Goal: Find specific page/section: Find specific page/section

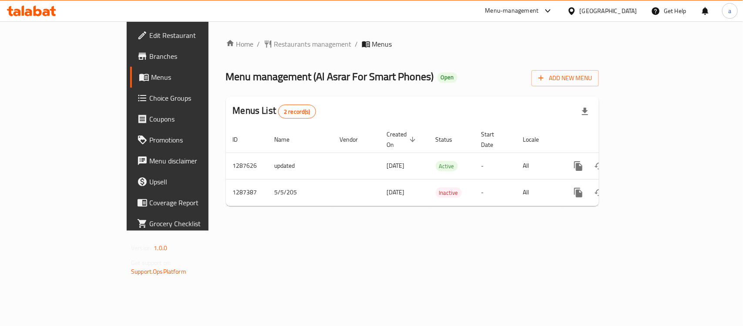
click at [274, 46] on span "Restaurants management" at bounding box center [313, 44] width 78 height 10
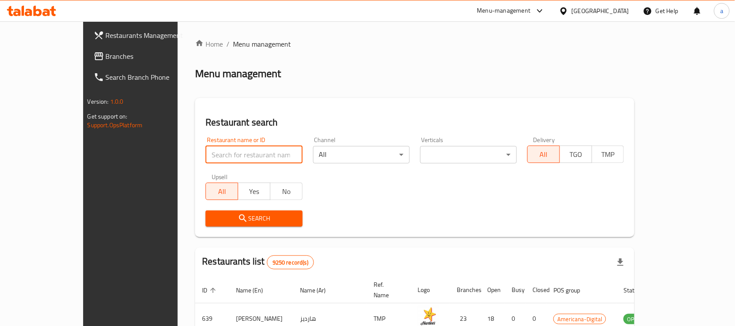
click at [215, 154] on input "search" at bounding box center [254, 154] width 97 height 17
paste input "696648"
type input "696648"
click at [255, 218] on span "Search" at bounding box center [254, 218] width 83 height 11
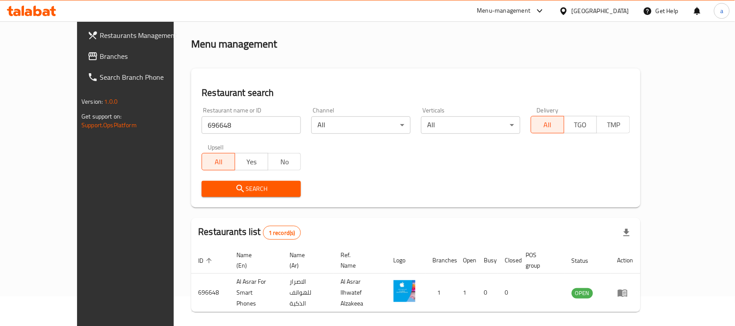
scroll to position [46, 0]
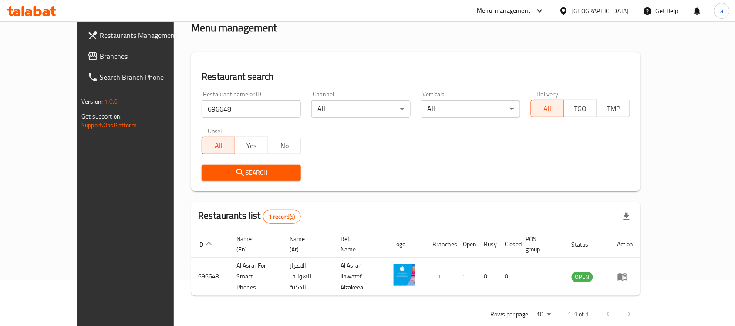
click at [100, 54] on span "Branches" at bounding box center [146, 56] width 93 height 10
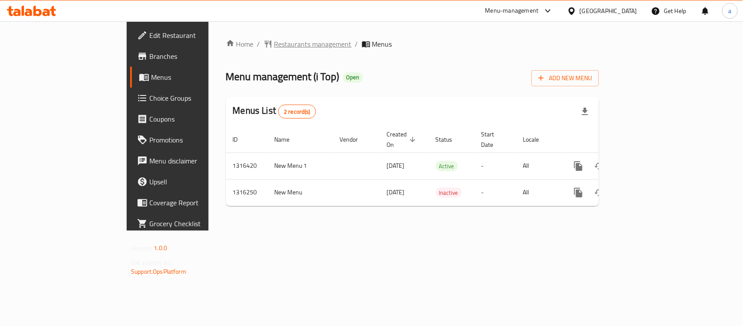
click at [274, 39] on span "Restaurants management" at bounding box center [313, 44] width 78 height 10
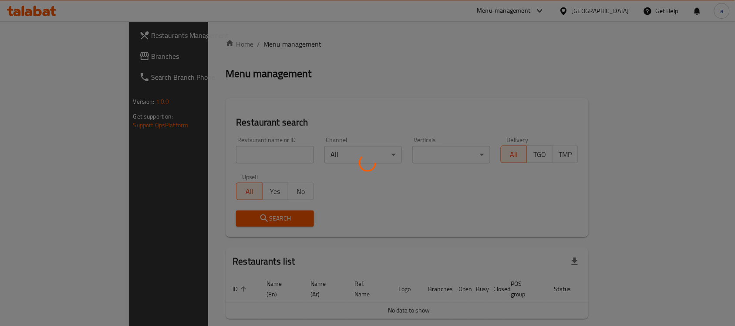
click at [235, 47] on div at bounding box center [367, 163] width 735 height 326
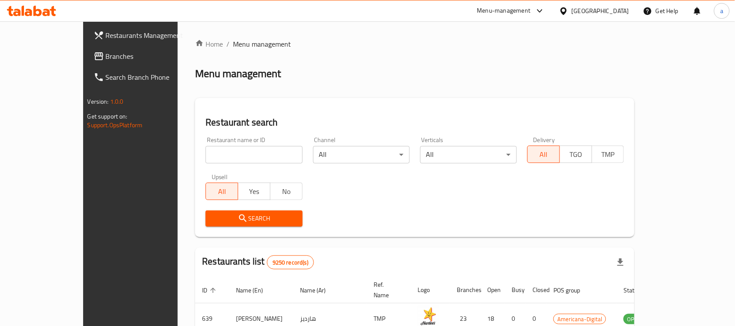
click at [221, 160] on input "search" at bounding box center [254, 154] width 97 height 17
paste input "706615"
type input "706615"
click at [213, 215] on span "Search" at bounding box center [254, 218] width 83 height 11
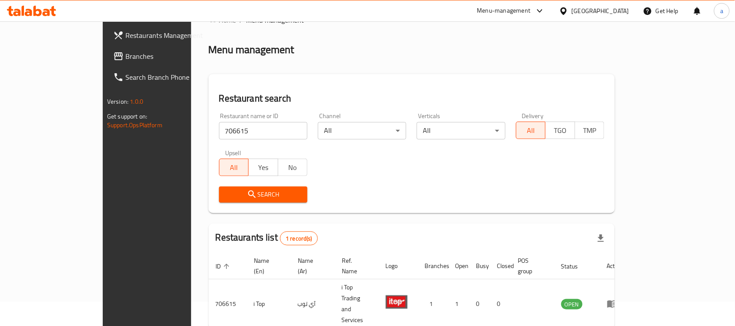
scroll to position [46, 0]
